Goal: Information Seeking & Learning: Understand process/instructions

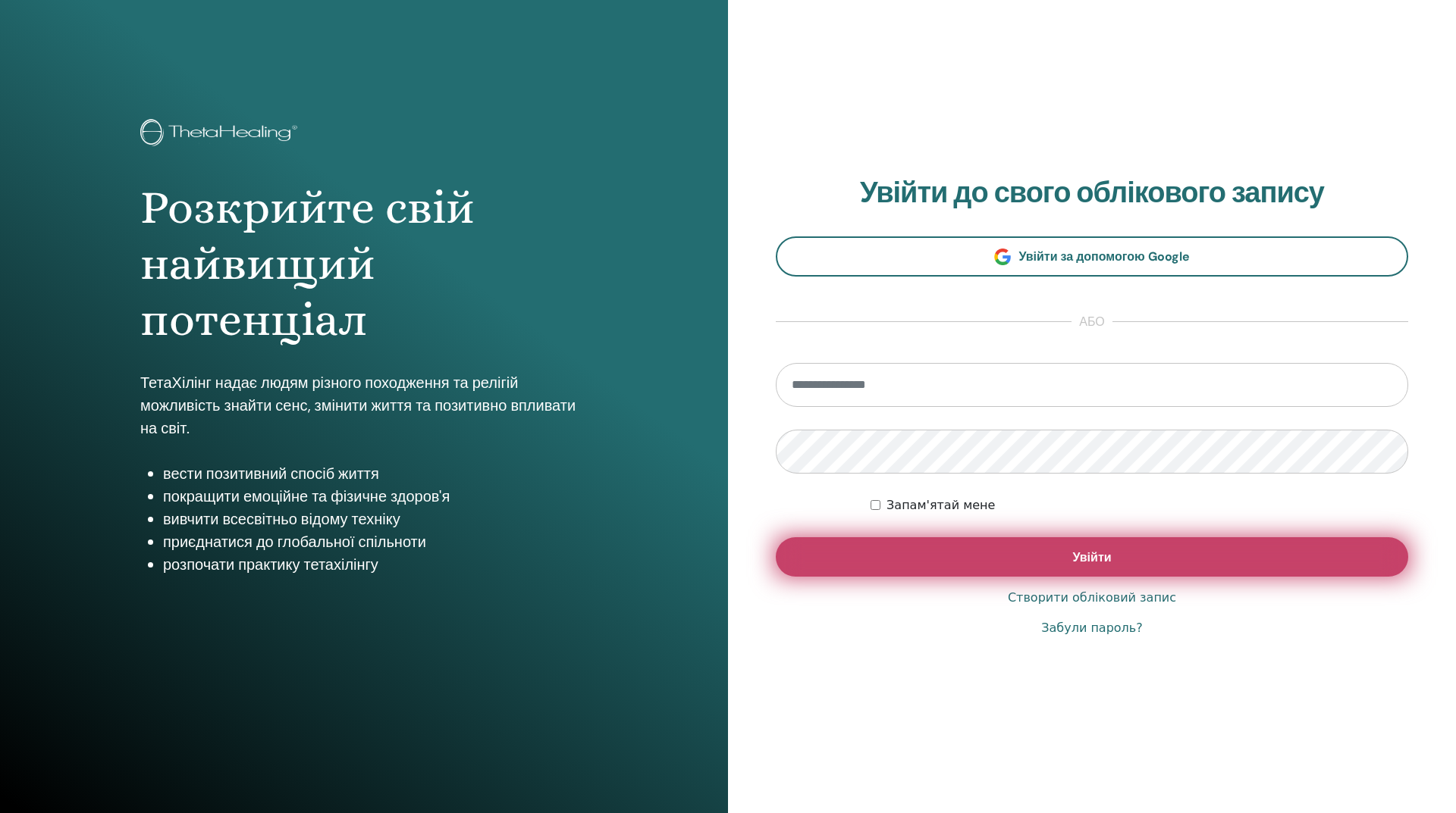
type input "**********"
click at [1045, 569] on button "Увійти" at bounding box center [1091, 556] width 632 height 39
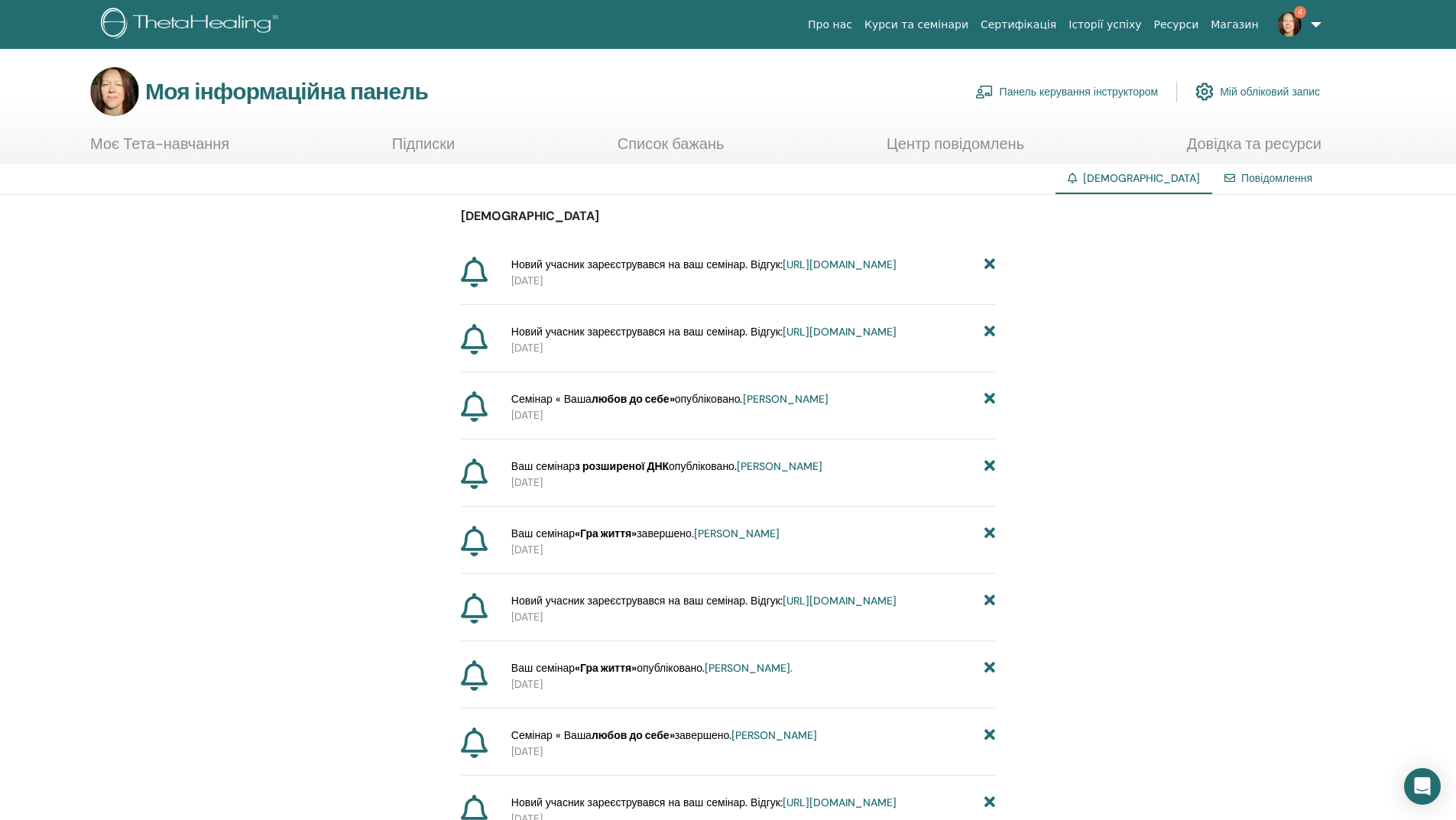
click at [991, 744] on icon at bounding box center [990, 735] width 10 height 16
click at [990, 676] on icon at bounding box center [990, 668] width 10 height 16
click at [990, 744] on icon at bounding box center [990, 735] width 10 height 16
click at [987, 744] on icon at bounding box center [990, 735] width 10 height 16
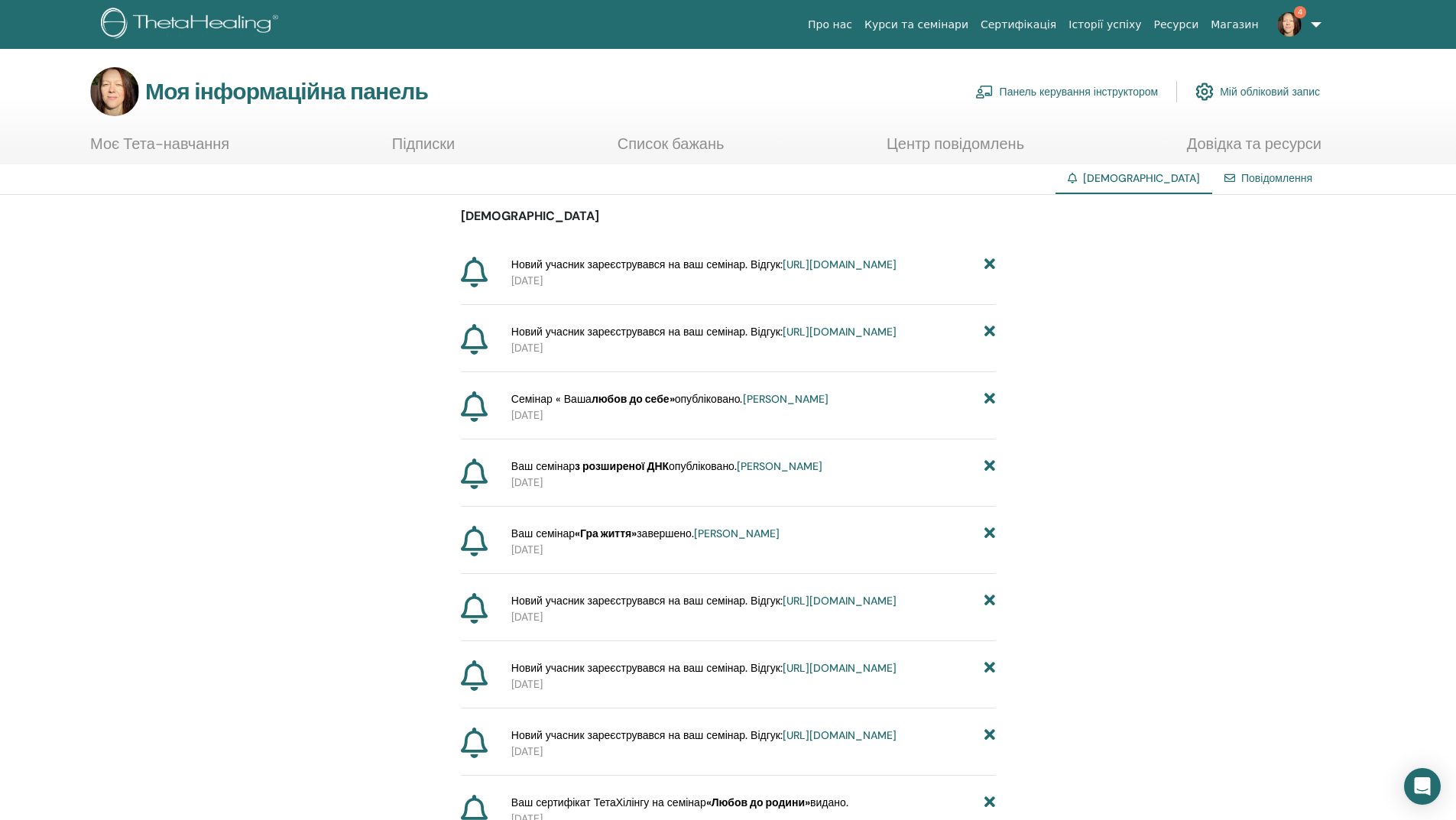
click at [987, 744] on icon at bounding box center [990, 735] width 10 height 16
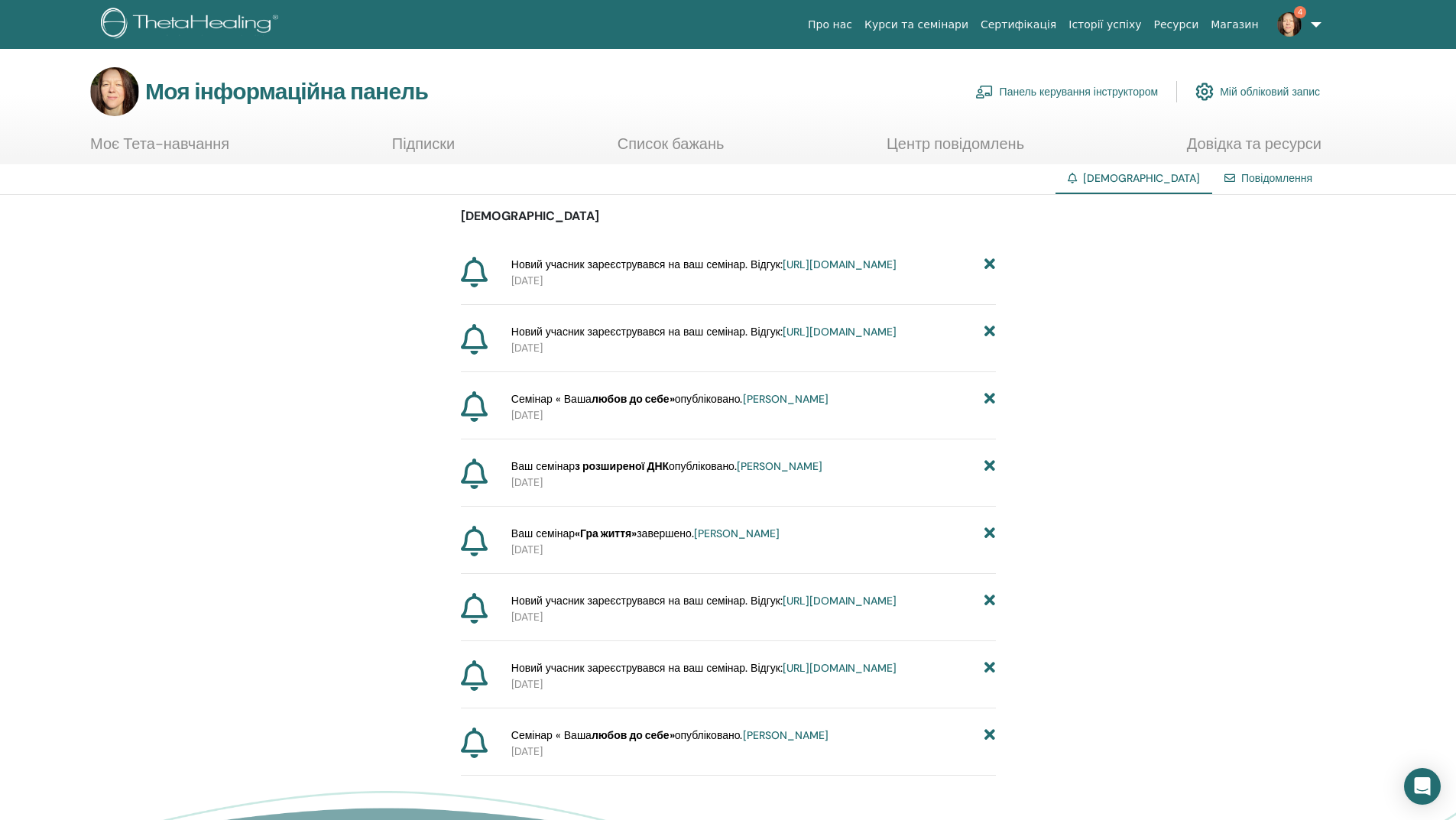
click at [987, 744] on icon at bounding box center [990, 735] width 10 height 16
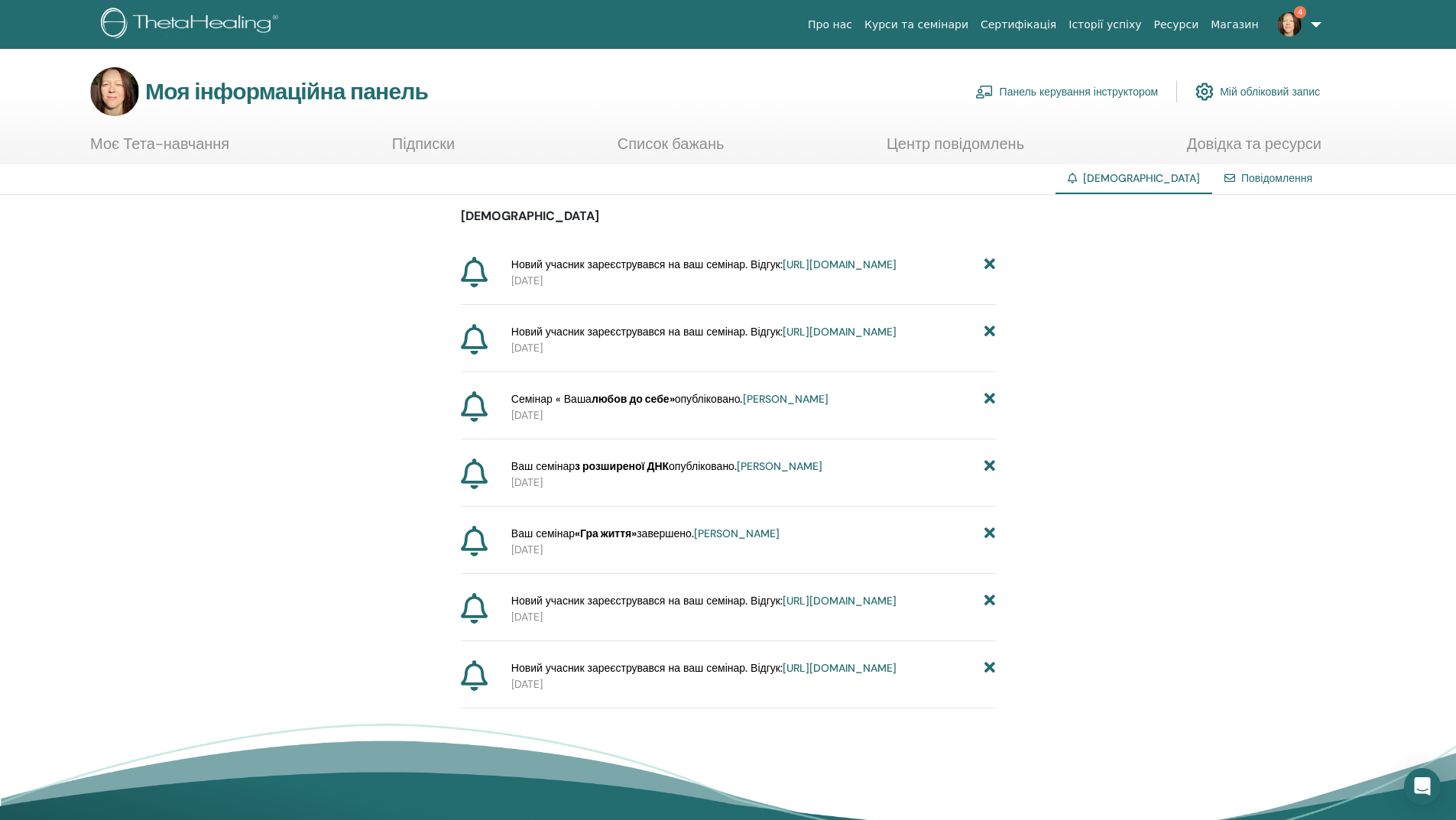
click at [990, 676] on icon at bounding box center [990, 668] width 10 height 16
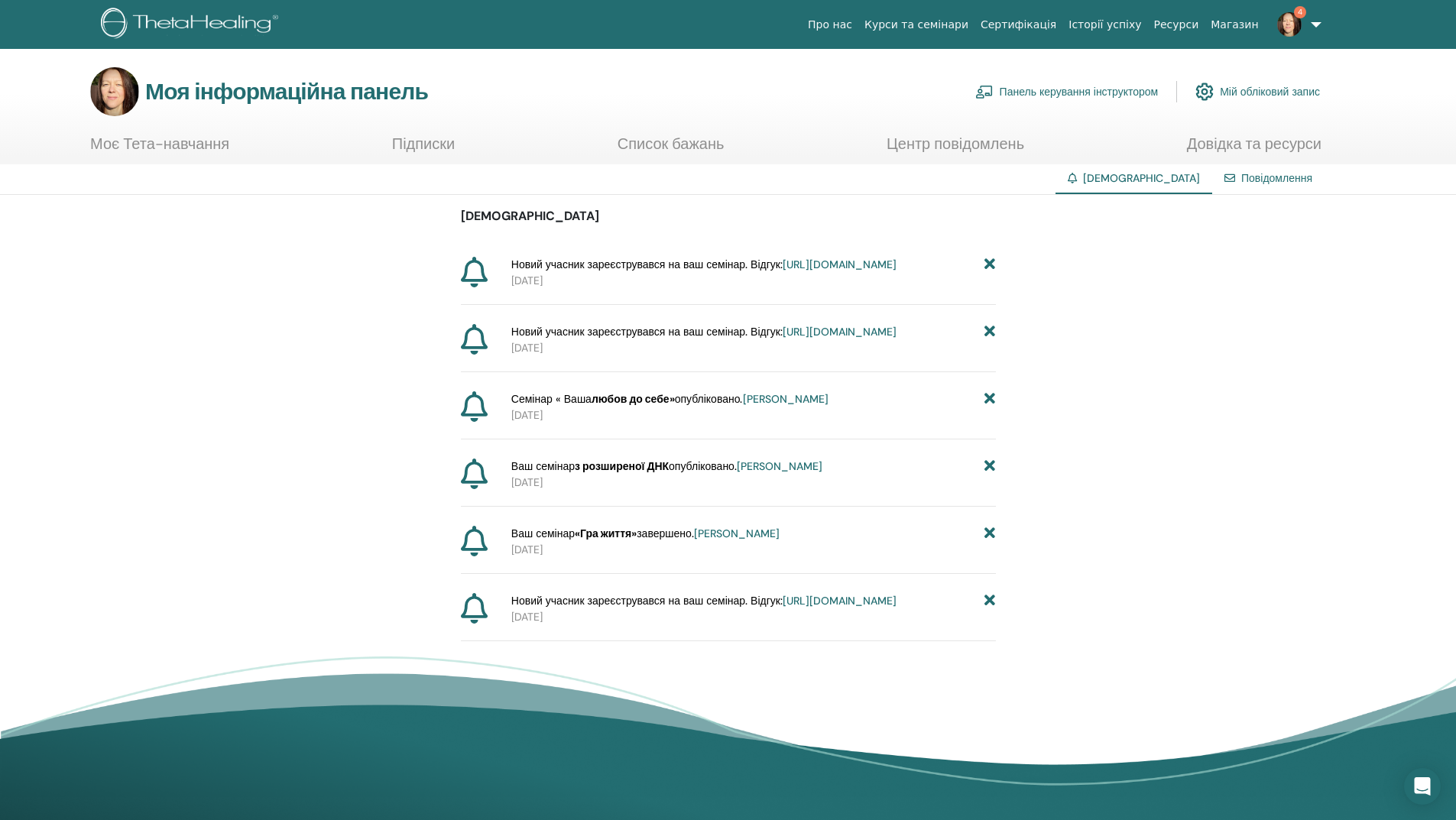
click at [992, 609] on icon at bounding box center [990, 601] width 10 height 16
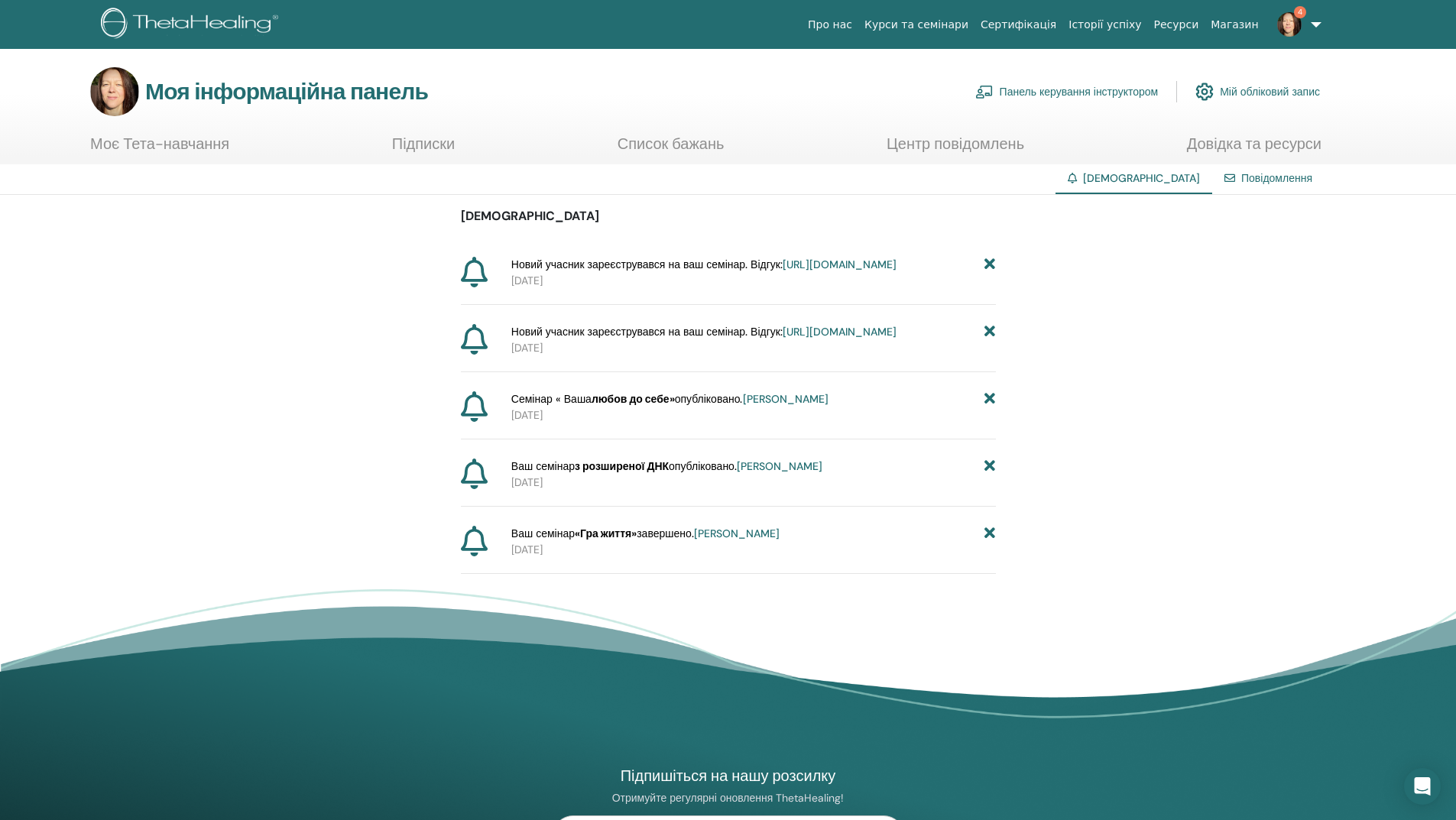
click at [993, 542] on icon at bounding box center [990, 534] width 10 height 16
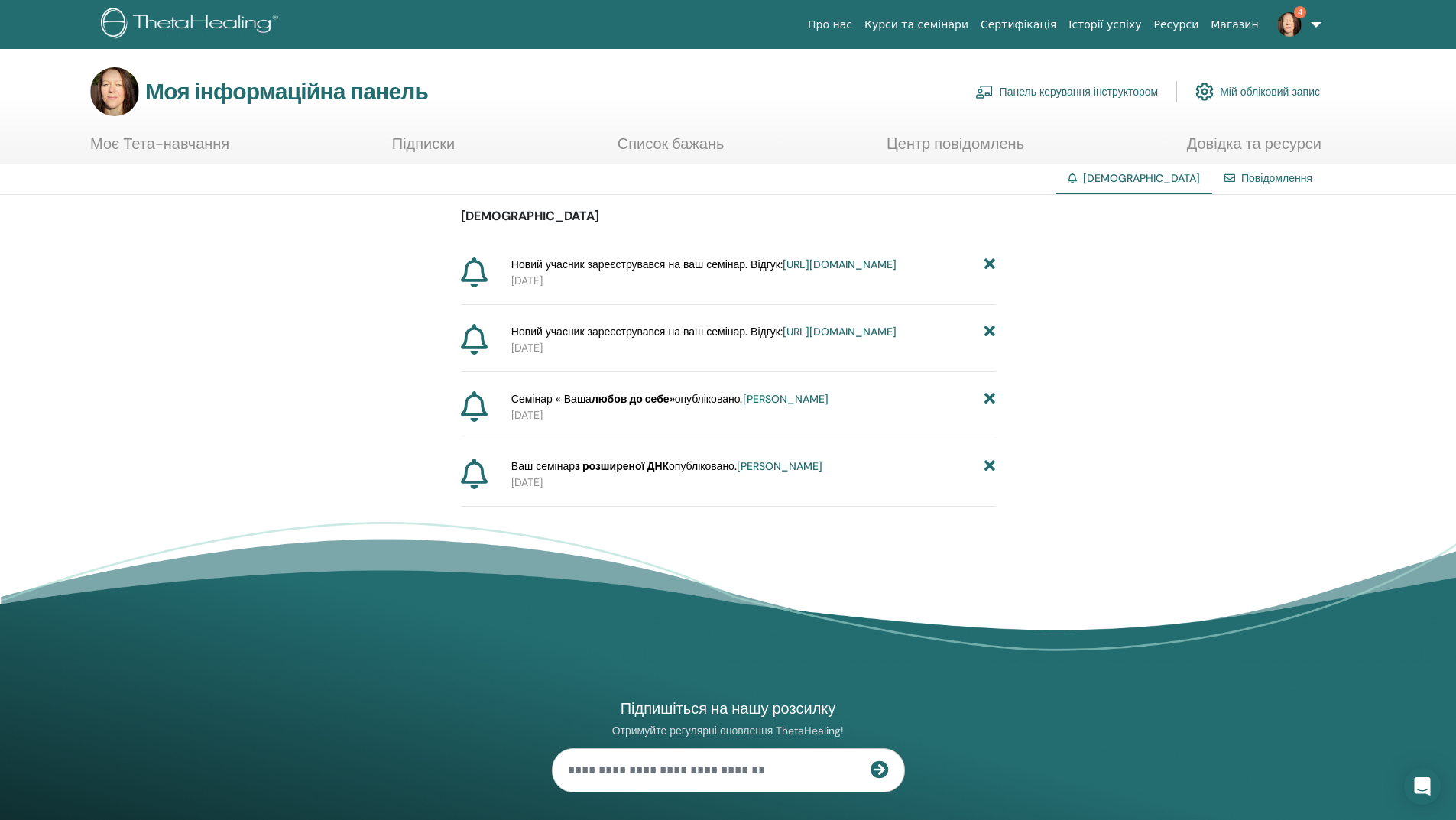
click at [1116, 91] on font "Панель керування інструктором" at bounding box center [1080, 93] width 159 height 14
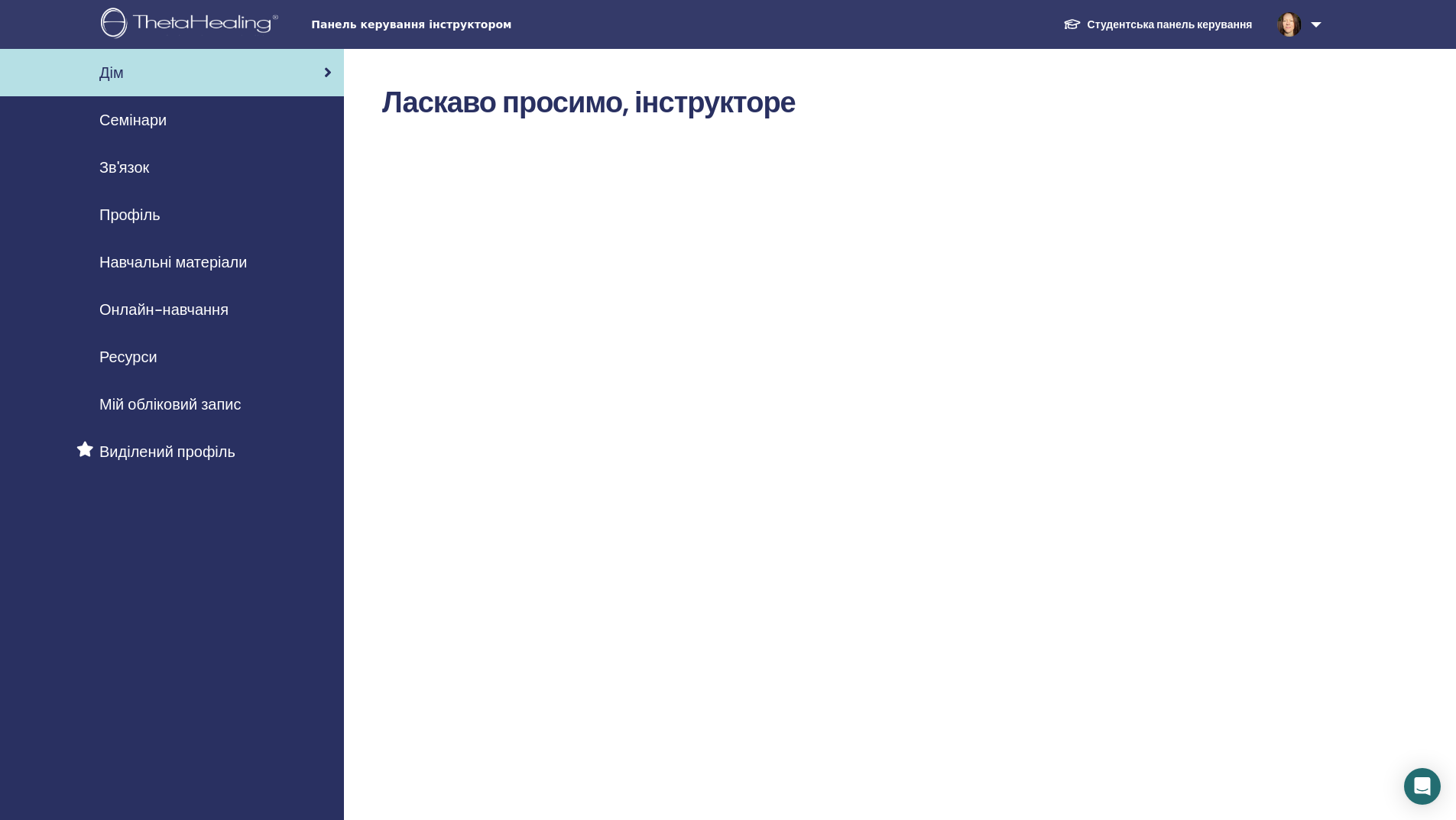
click at [138, 258] on font "Навчальні матеріали" at bounding box center [173, 261] width 147 height 20
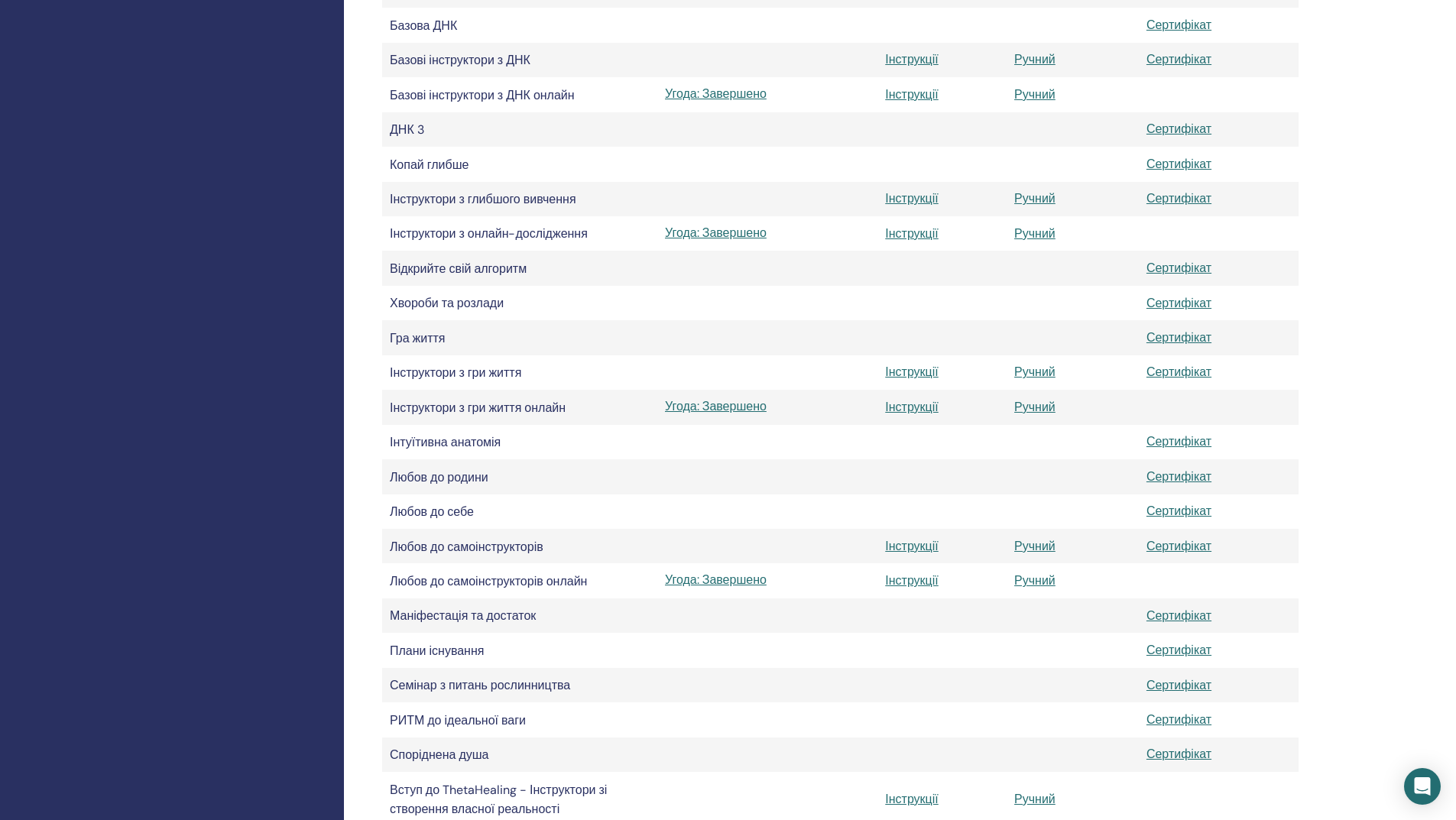
scroll to position [535, 0]
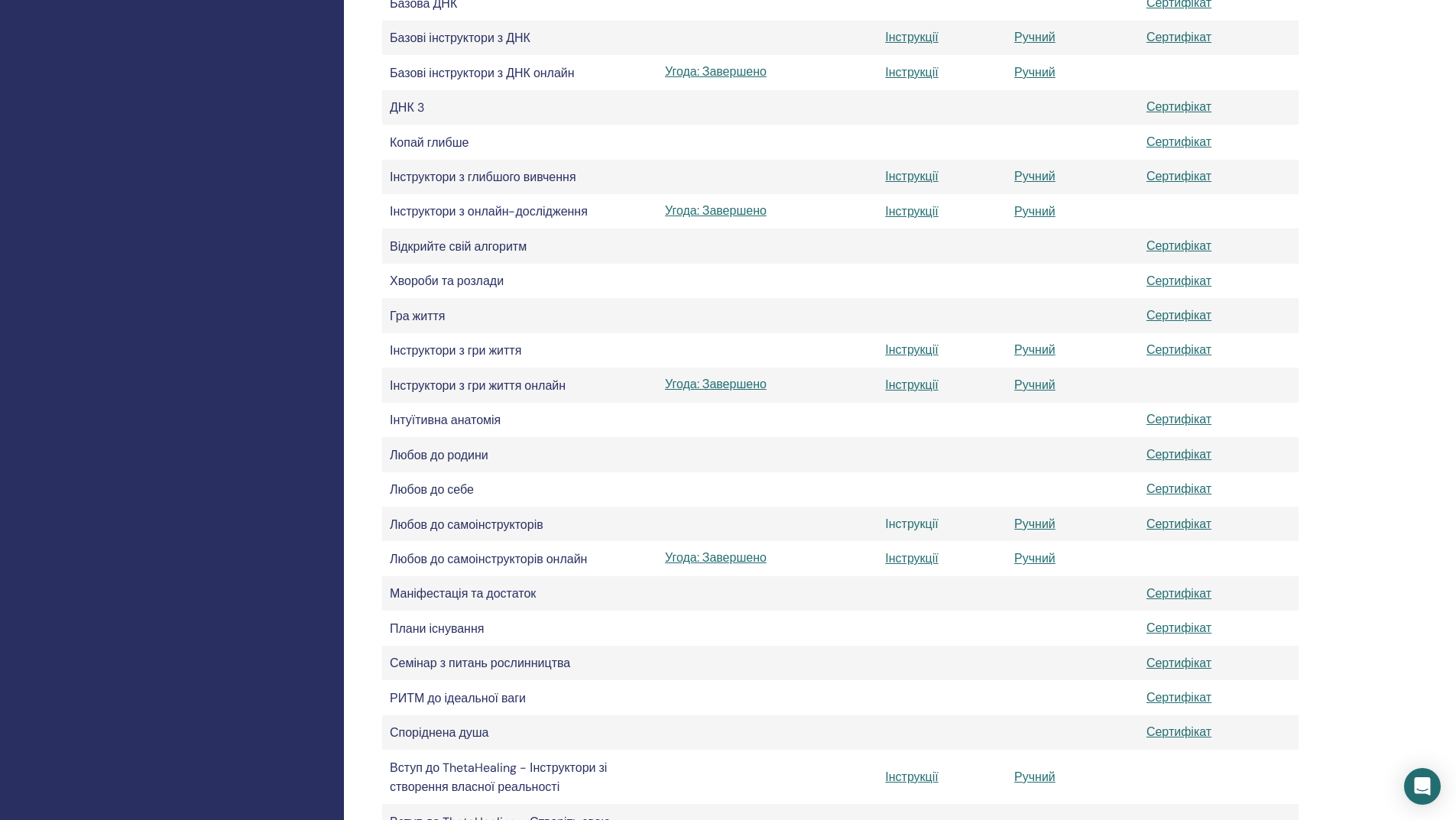
click at [914, 526] on font "Інструкції" at bounding box center [912, 524] width 53 height 16
